Goal: Task Accomplishment & Management: Use online tool/utility

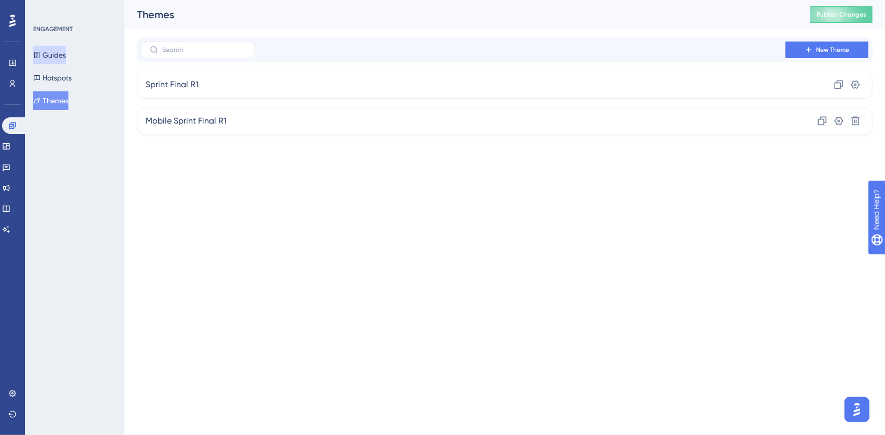
click at [56, 50] on button "Guides" at bounding box center [49, 55] width 33 height 19
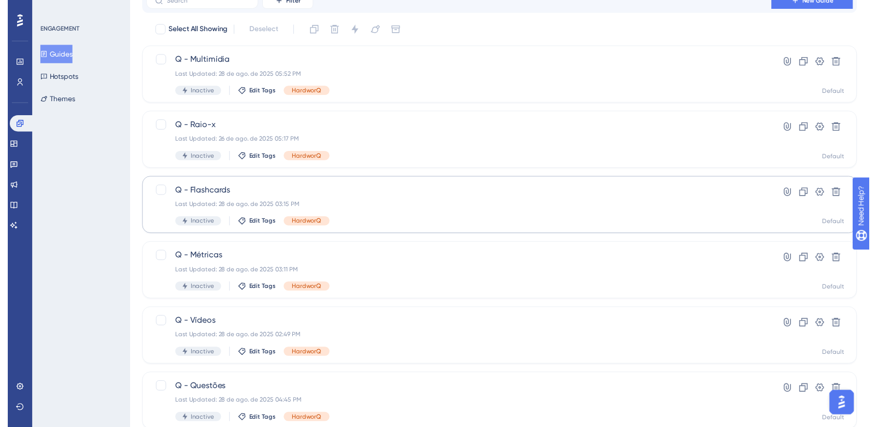
scroll to position [24, 0]
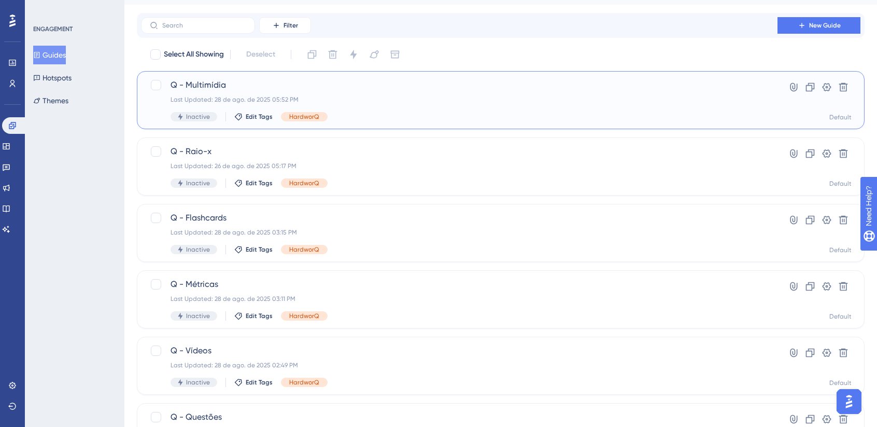
click at [518, 100] on div "Last Updated: 28 de ago. de 2025 05:52 PM" at bounding box center [460, 99] width 578 height 8
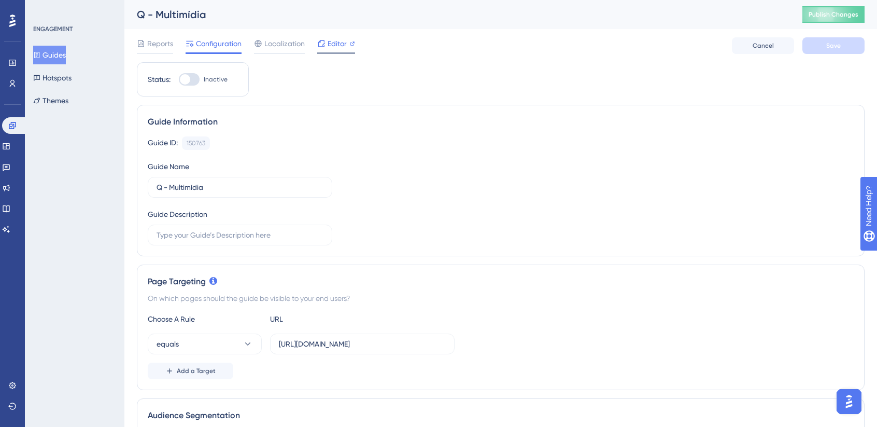
click at [337, 39] on span "Editor" at bounding box center [337, 43] width 19 height 12
